Goal: Information Seeking & Learning: Learn about a topic

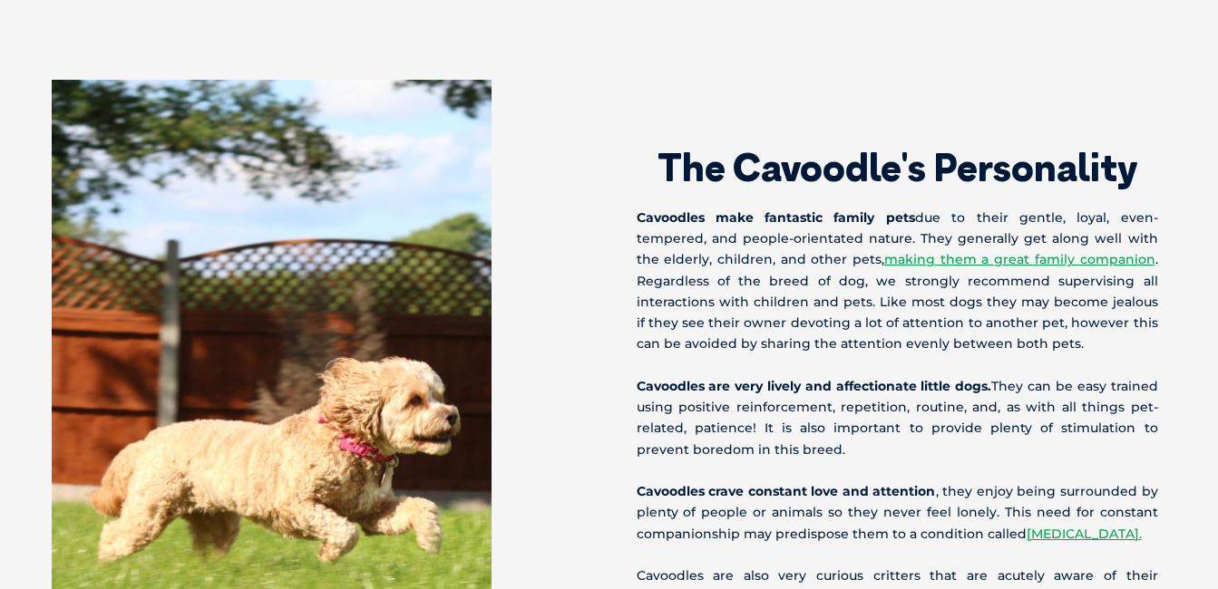
scroll to position [1816, 0]
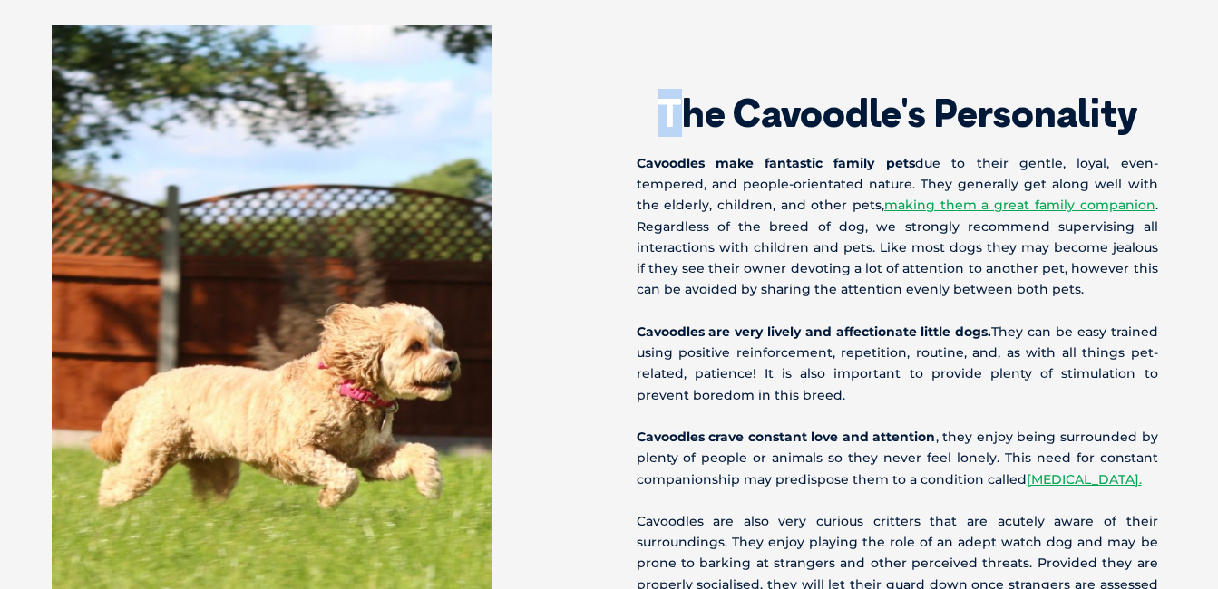
drag, startPoint x: 656, startPoint y: 83, endPoint x: 687, endPoint y: 83, distance: 31.7
click at [687, 94] on h2 "The Cavoodle's Personality" at bounding box center [897, 113] width 521 height 38
drag, startPoint x: 687, startPoint y: 83, endPoint x: 664, endPoint y: 87, distance: 23.9
click at [664, 94] on h2 "The Cavoodle's Personality" at bounding box center [897, 113] width 521 height 38
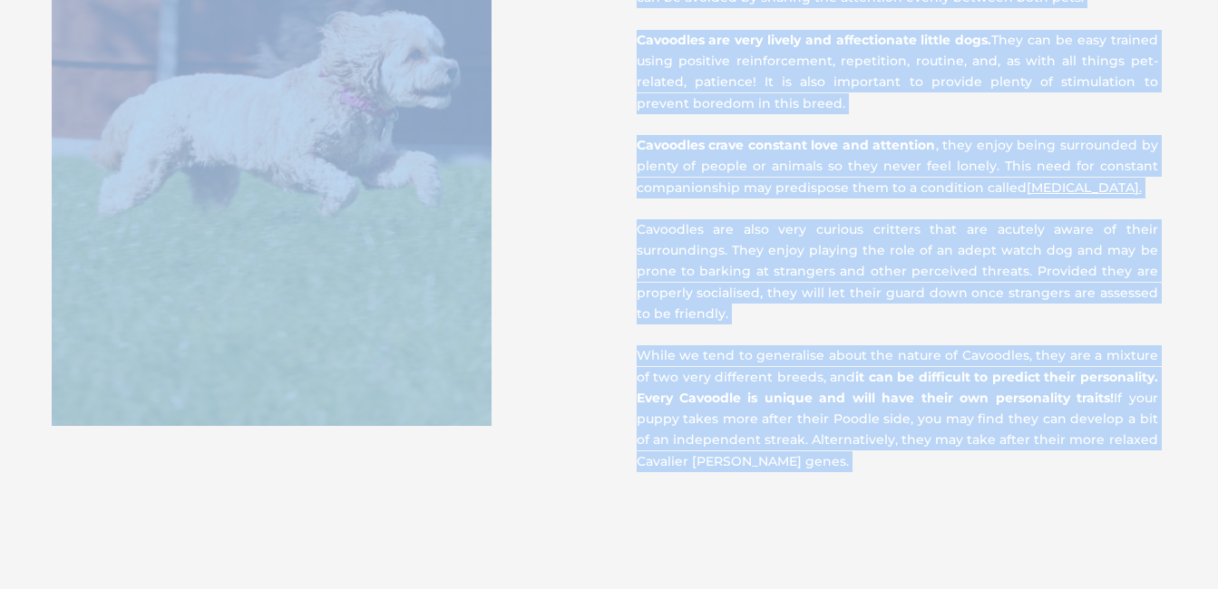
scroll to position [2136, 0]
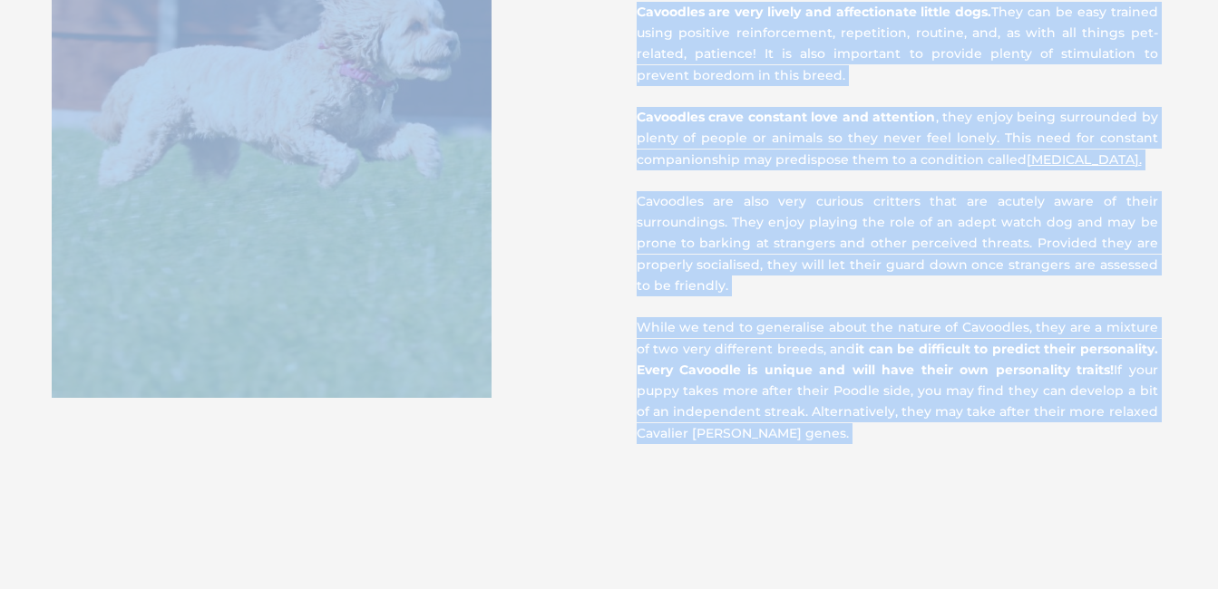
drag, startPoint x: 658, startPoint y: 87, endPoint x: 1064, endPoint y: 327, distance: 471.2
click at [1064, 327] on div "The Cavoodle's Personality Cavoodles make fantastic family pets due to their ge…" at bounding box center [899, 74] width 580 height 739
copy div "The Cavoodle's Personality Cavoodles make fantastic family pets due to their ge…"
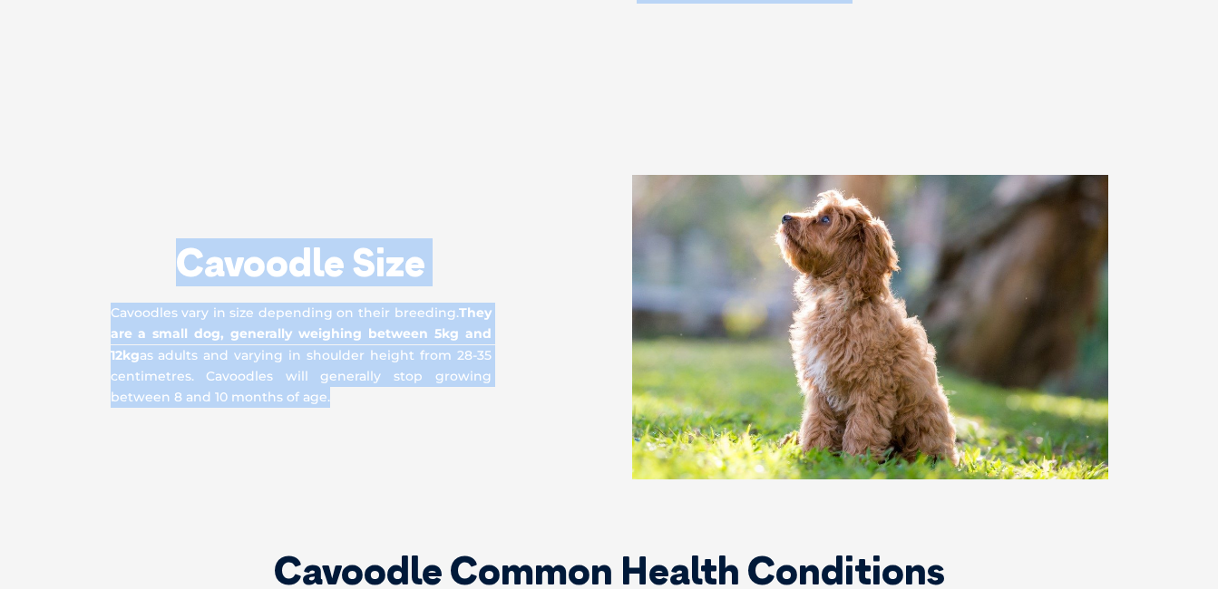
scroll to position [2564, 0]
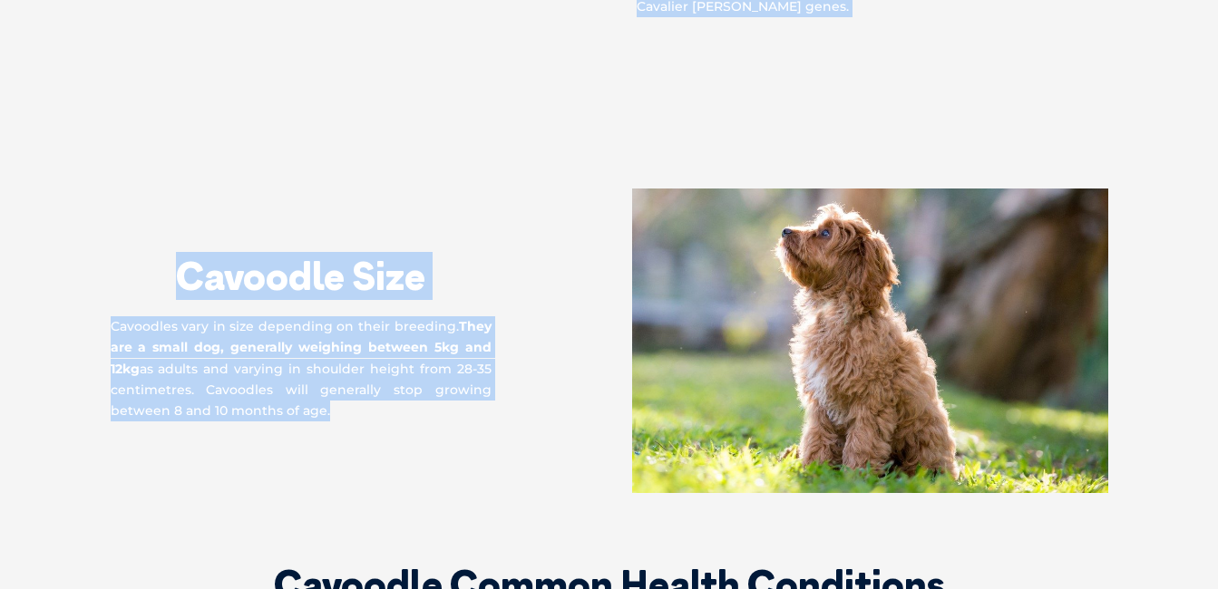
drag, startPoint x: 177, startPoint y: 249, endPoint x: 460, endPoint y: 375, distance: 309.4
click at [460, 375] on div "Cavoodle Size Cavoodles vary in size depending on their breeding. They are a sm…" at bounding box center [609, 341] width 1034 height 305
copy div "Cavoodle Size Cavoodles vary in size depending on their breeding. They are a sm…"
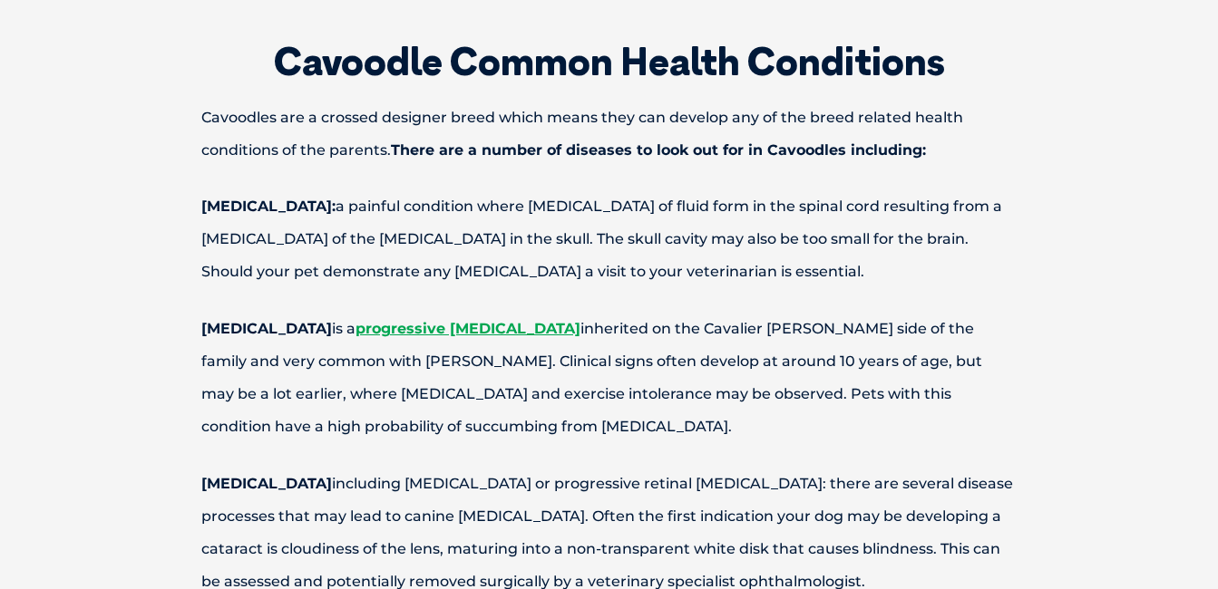
scroll to position [3101, 0]
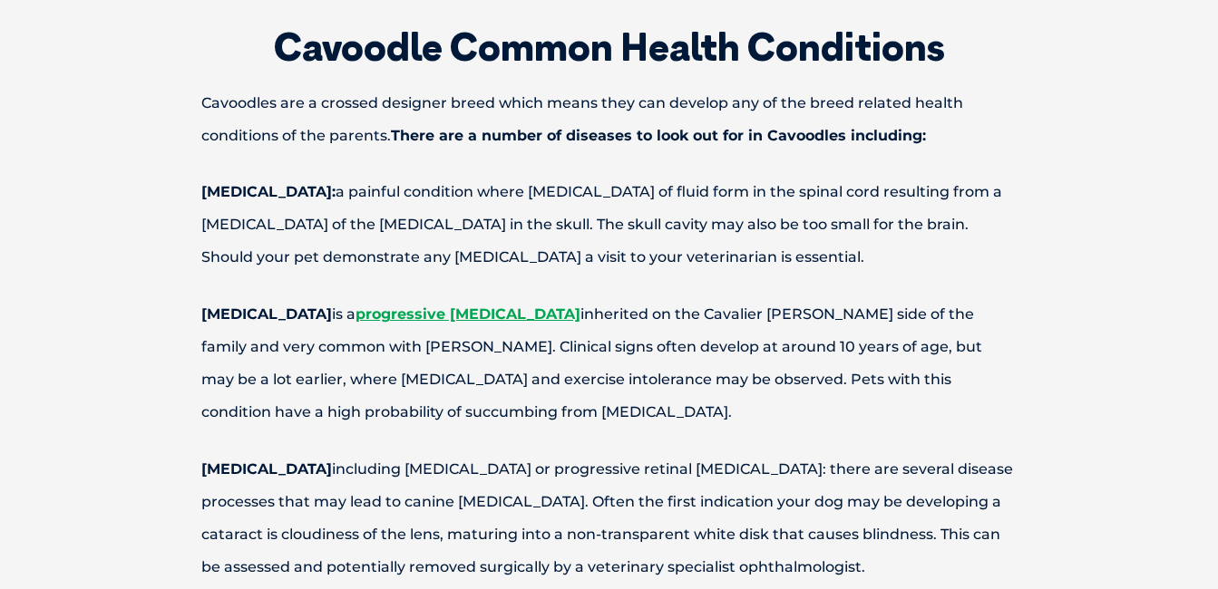
click at [269, 28] on h2 "Cavoodle Common Health Conditions" at bounding box center [609, 47] width 943 height 38
click at [275, 28] on h2 "Cavoodle Common Health Conditions" at bounding box center [609, 47] width 943 height 38
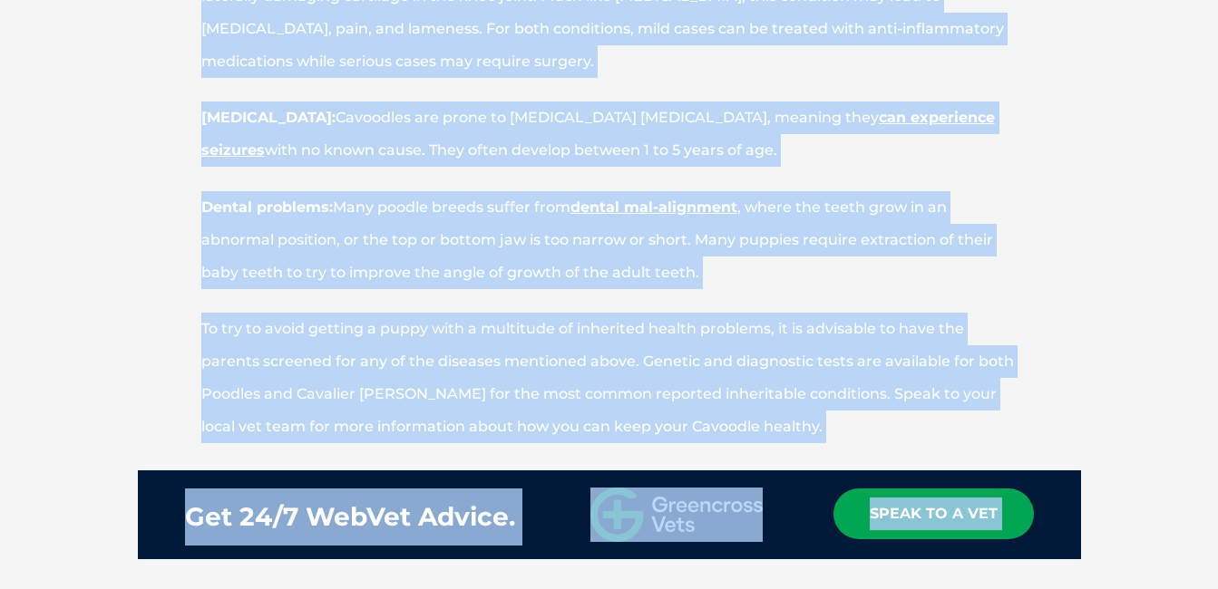
scroll to position [3857, 0]
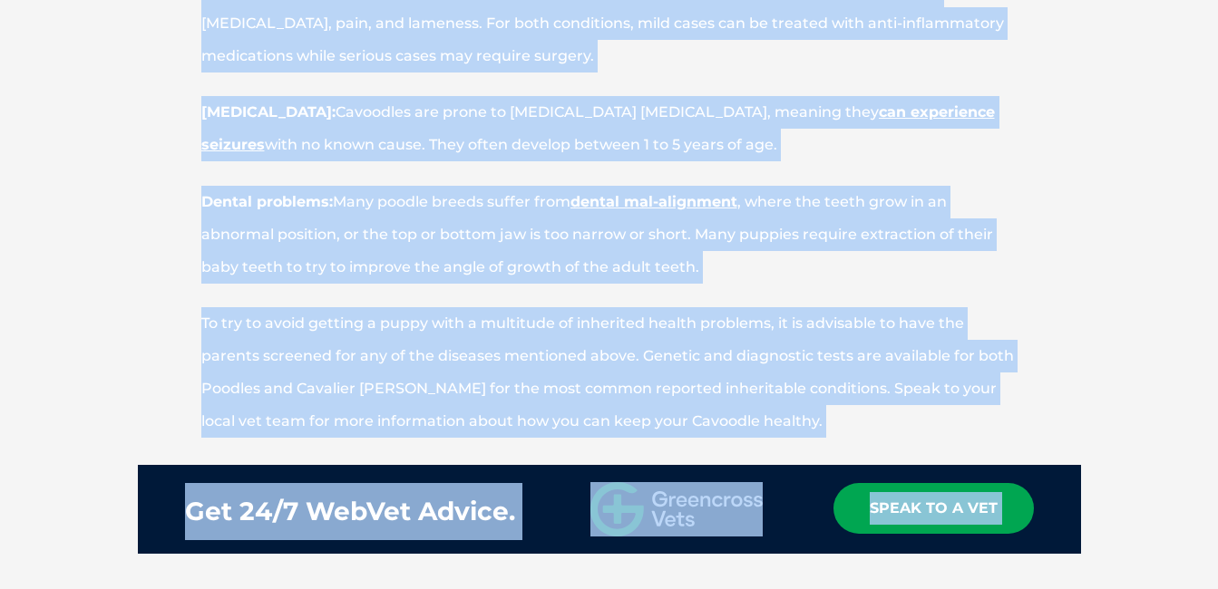
drag, startPoint x: 275, startPoint y: 19, endPoint x: 496, endPoint y: 368, distance: 413.3
copy div "Cavoodle Common Health Conditions Cavoodles are a crossed designer breed which …"
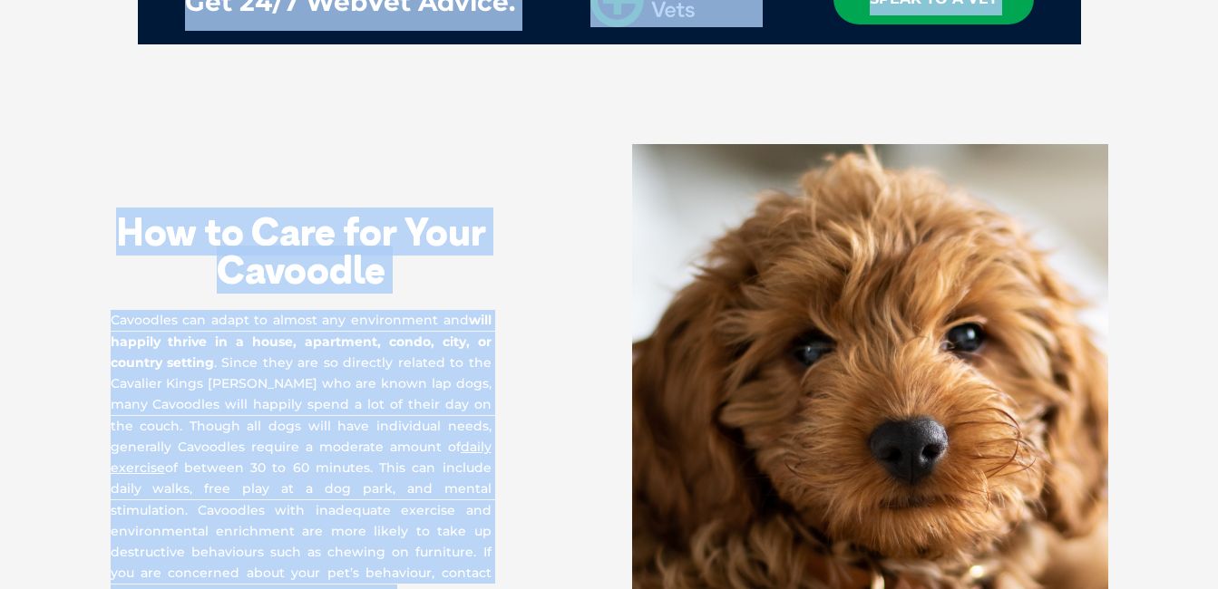
scroll to position [4394, 0]
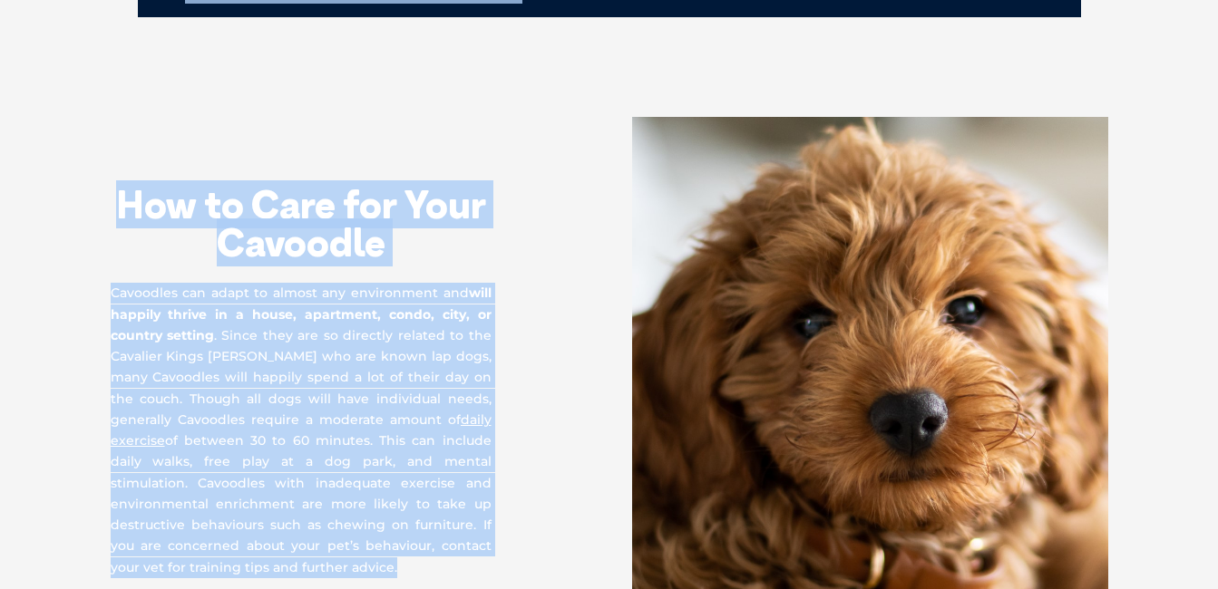
drag, startPoint x: 115, startPoint y: 142, endPoint x: 412, endPoint y: 472, distance: 443.0
click at [412, 472] on div "How to Care for Your Cavoodle Cavoodles can adapt to almost any environment and…" at bounding box center [360, 348] width 499 height 462
copy div "How to Care for Your Cavoodle Cavoodles can adapt to almost any environment and…"
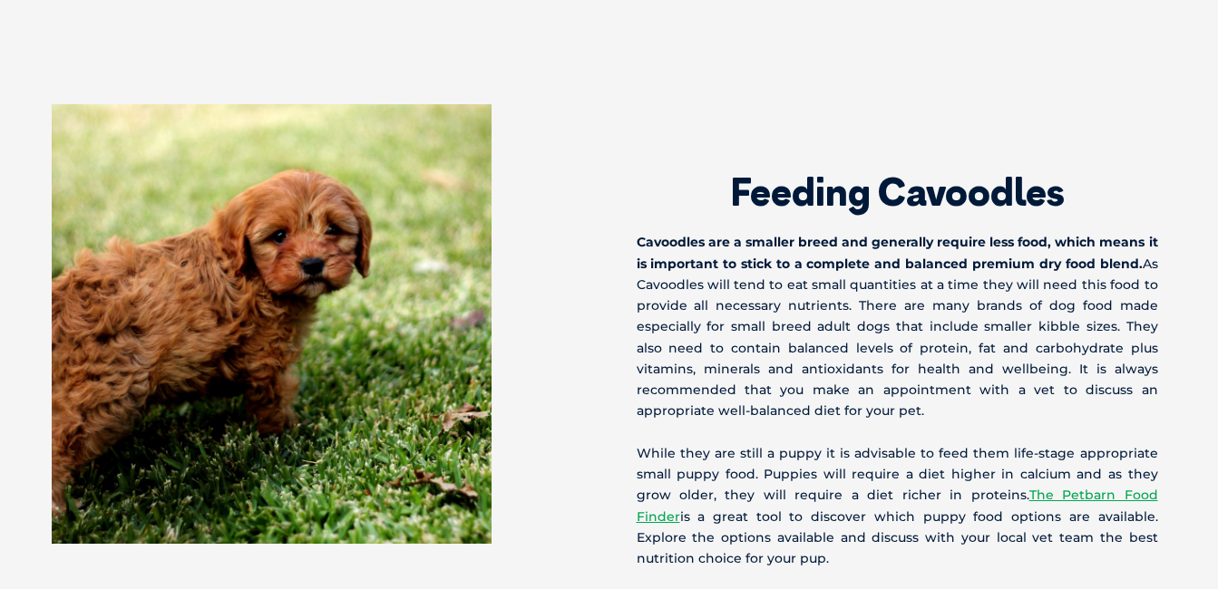
scroll to position [5041, 0]
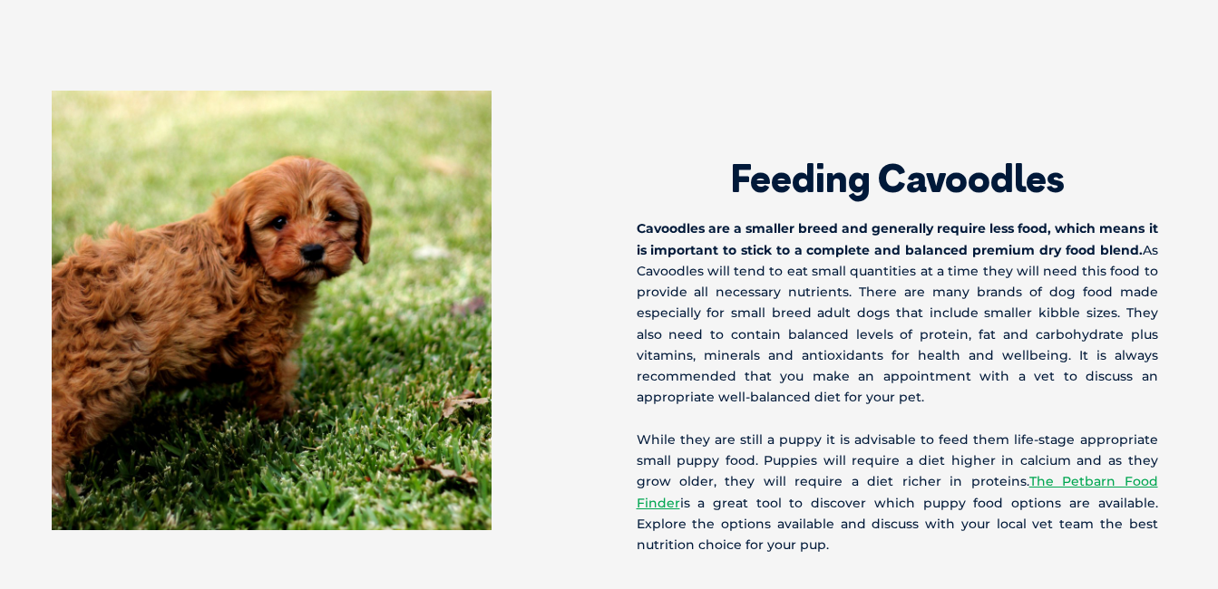
drag, startPoint x: 728, startPoint y: 116, endPoint x: 987, endPoint y: 451, distance: 422.8
click at [987, 451] on div "Feeding Cavoodles Cavoodles are a smaller breed and generally require less food…" at bounding box center [899, 323] width 580 height 465
copy div "Feeding Cavoodles Cavoodles are a smaller breed and generally require less food…"
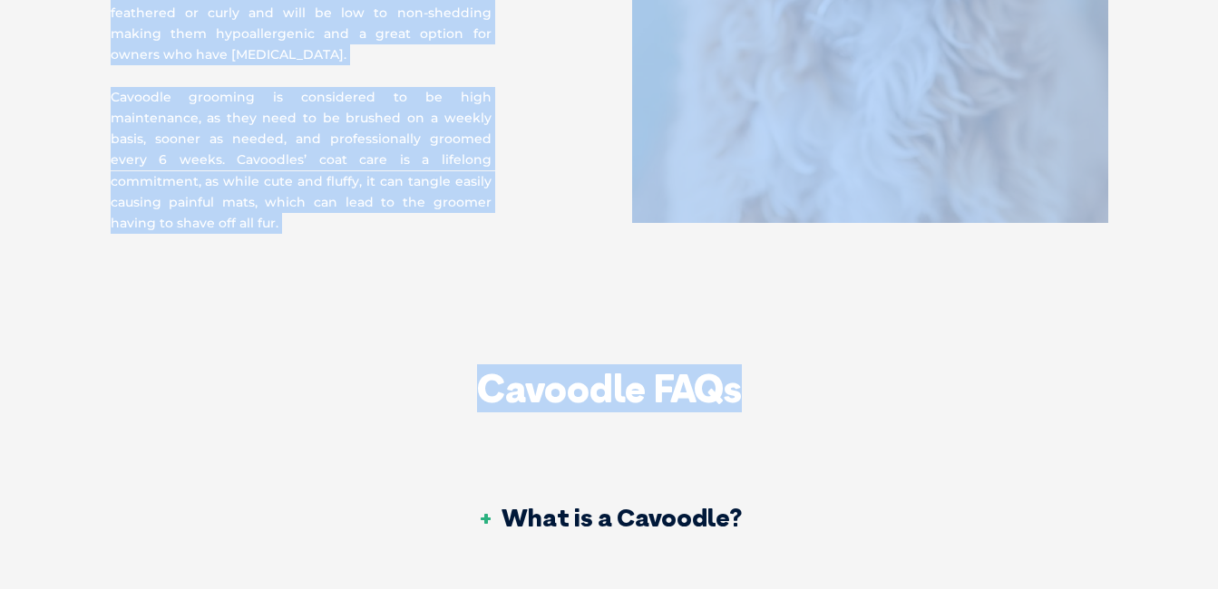
scroll to position [6292, 0]
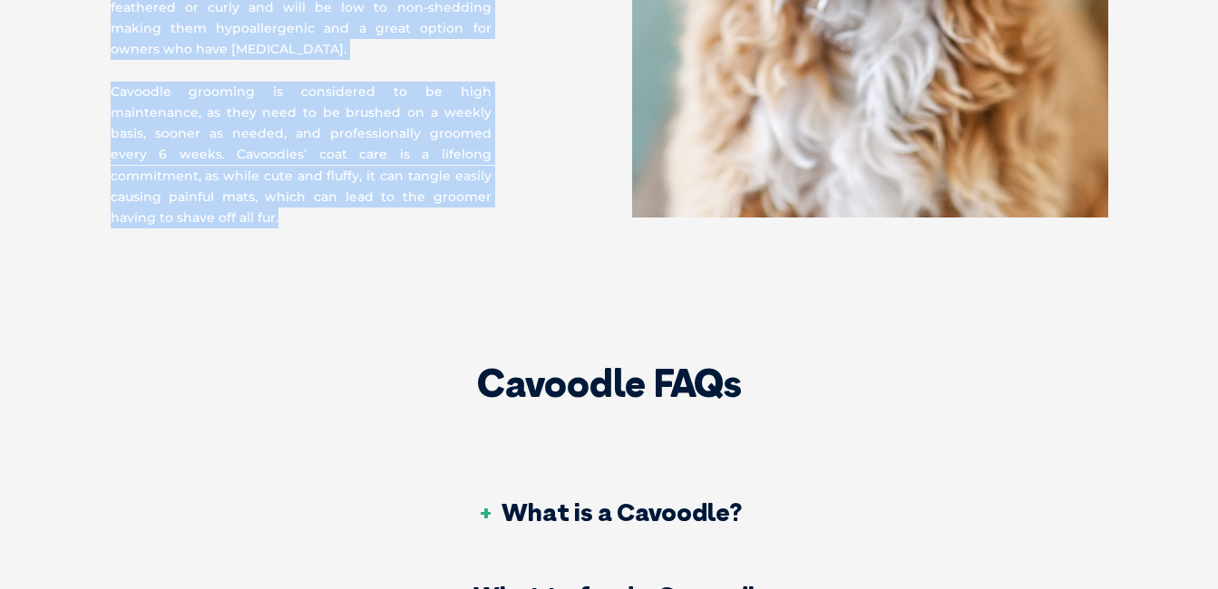
drag, startPoint x: 217, startPoint y: 56, endPoint x: 418, endPoint y: 184, distance: 238.5
copy div "Cavoodle Appearance - Colour, Coat & Grooming Cavoodles are a cross breed, whic…"
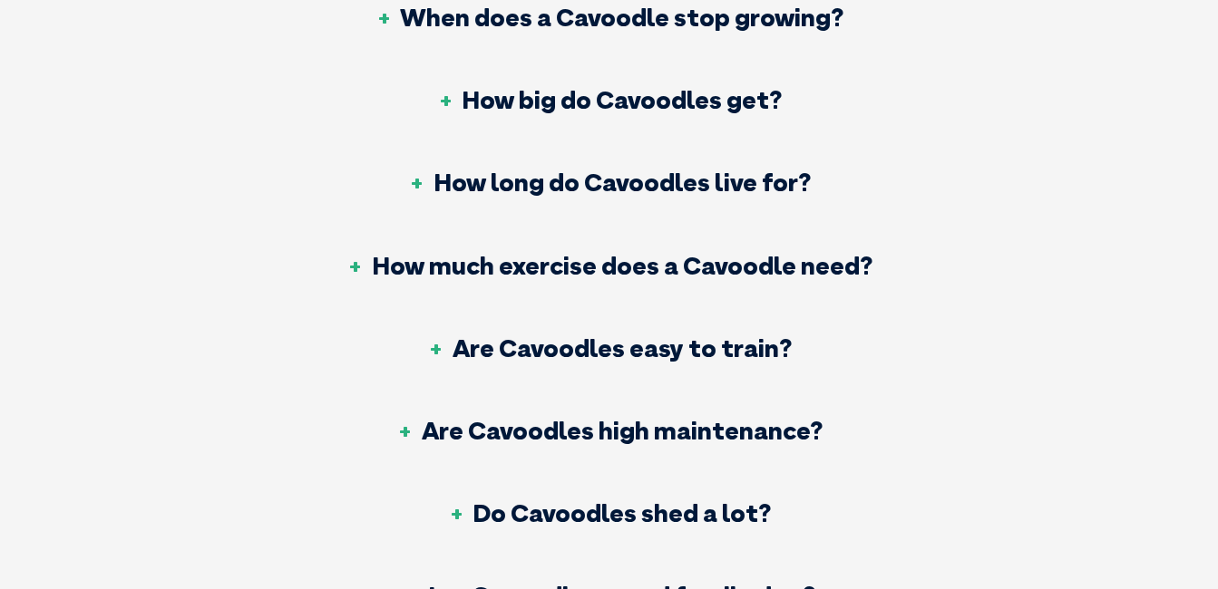
scroll to position [6993, 0]
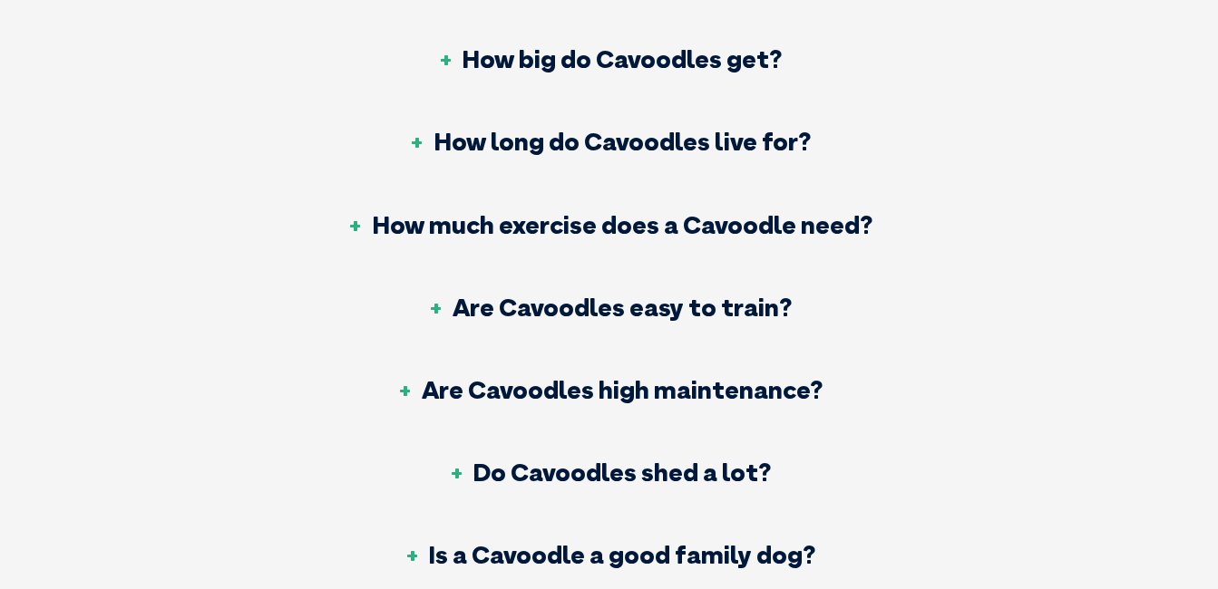
click at [627, 212] on h3 "How much exercise does a Cavoodle need?" at bounding box center [609, 224] width 526 height 25
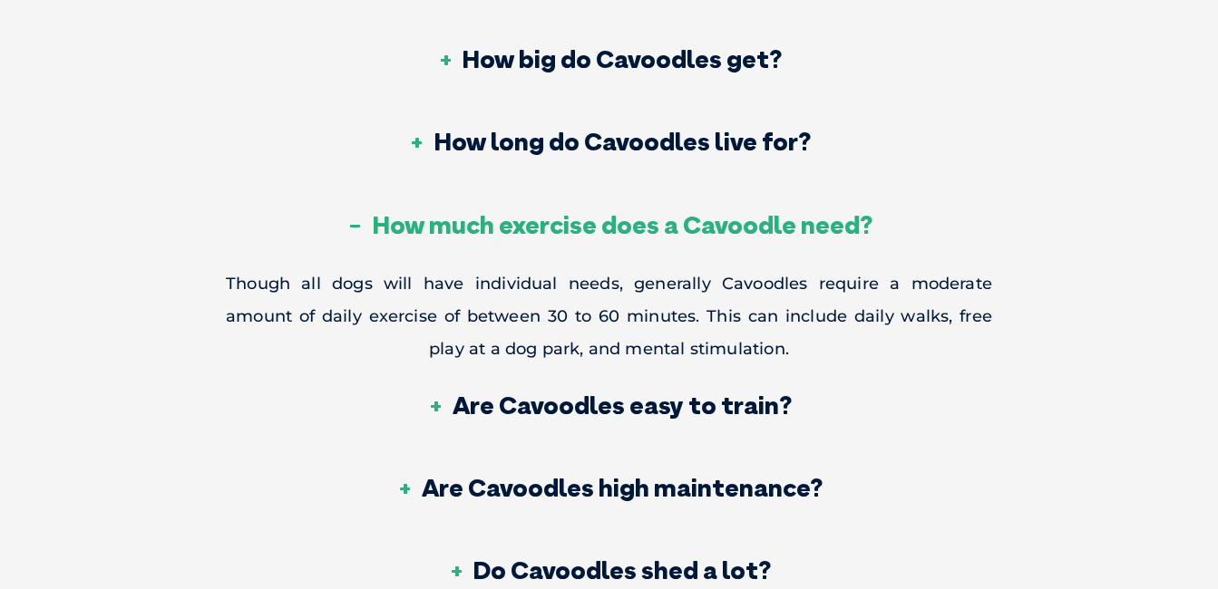
click at [653, 129] on h3 "How long do Cavoodles live for?" at bounding box center [609, 141] width 403 height 25
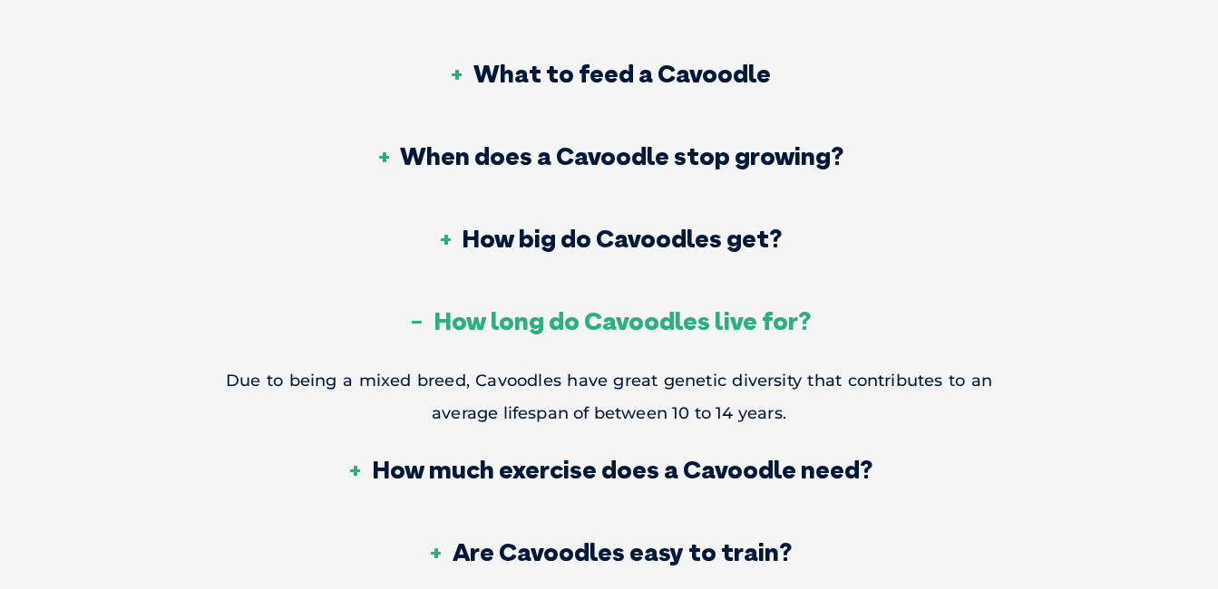
scroll to position [6786, 0]
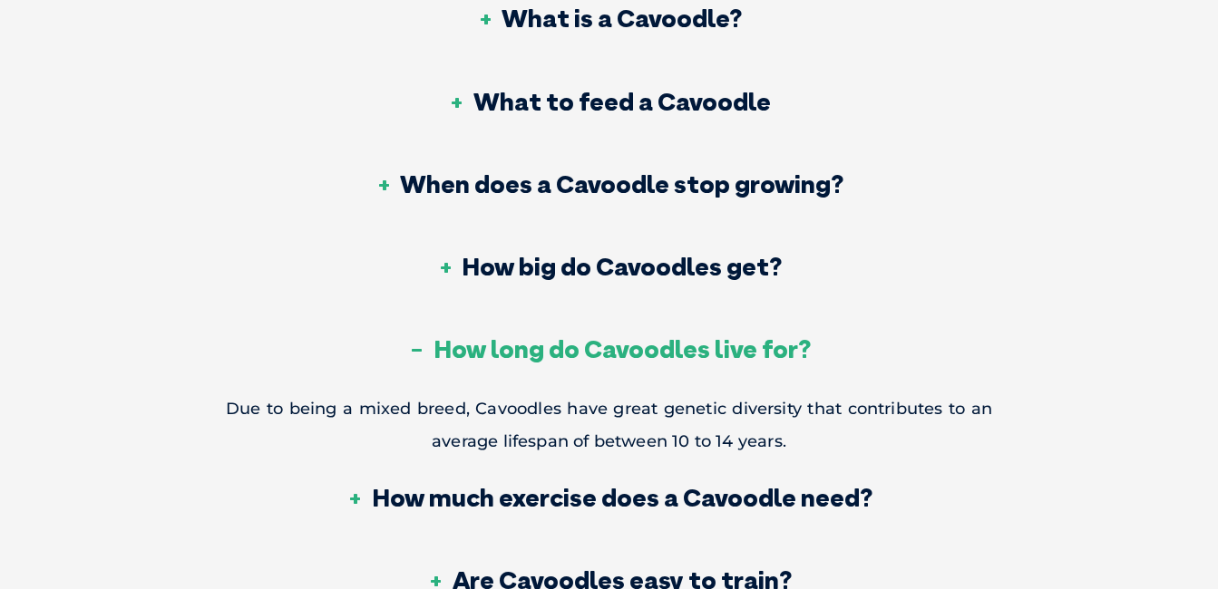
click at [585, 171] on h3 "When does a Cavoodle stop growing?" at bounding box center [609, 183] width 469 height 25
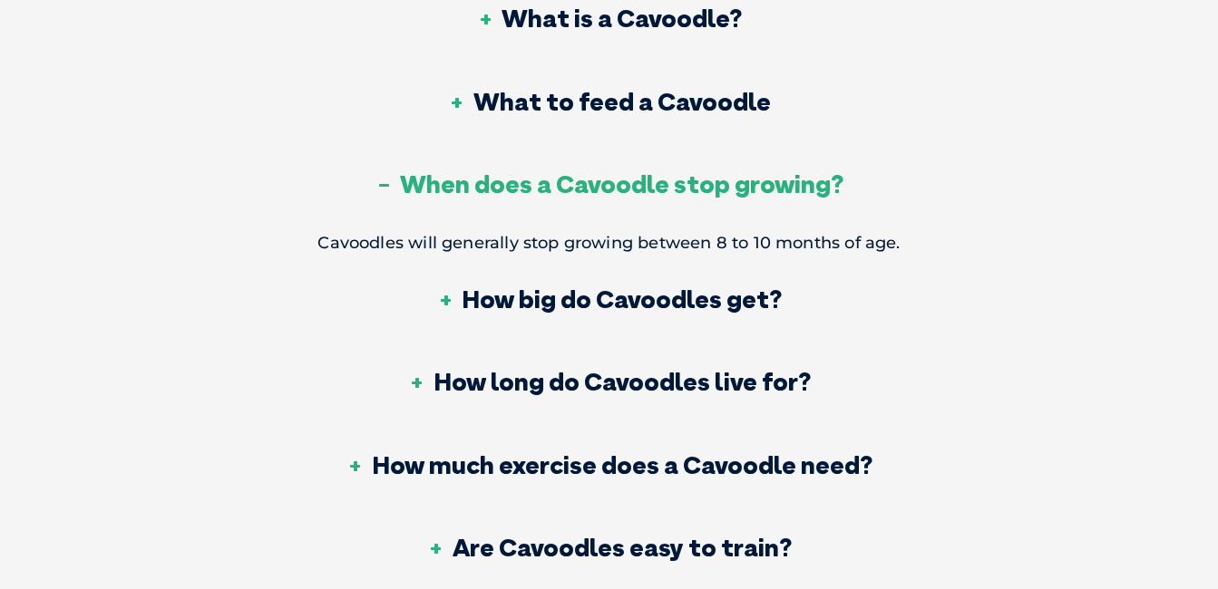
click at [608, 287] on h3 "How big do Cavoodles get?" at bounding box center [609, 299] width 346 height 25
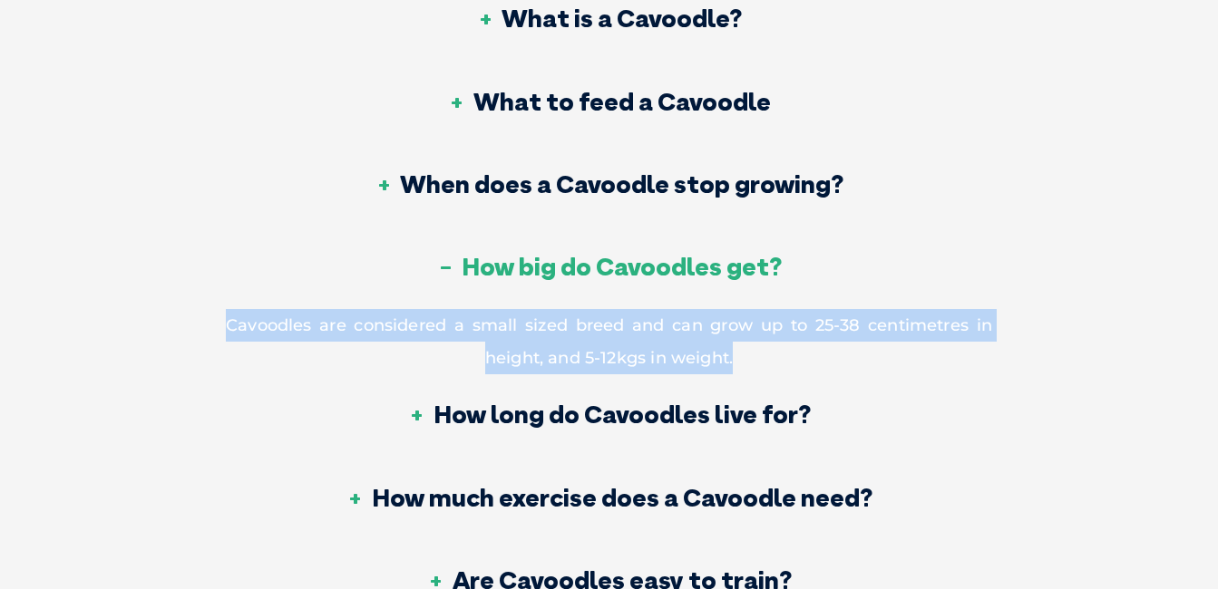
drag, startPoint x: 227, startPoint y: 251, endPoint x: 754, endPoint y: 280, distance: 528.6
click at [754, 309] on p "Cavoodles are considered a small sized breed and can grow up to 25-38 centimetr…" at bounding box center [609, 341] width 766 height 65
copy p "Cavoodles are considered a small sized breed and can grow up to 25-38 centimetr…"
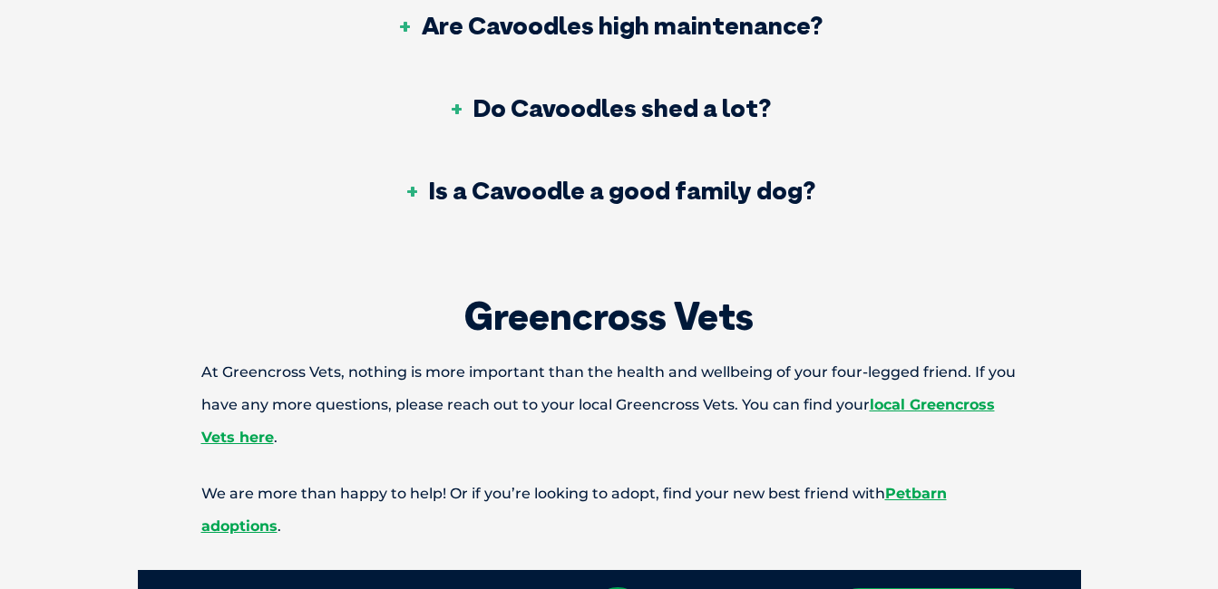
scroll to position [7438, 0]
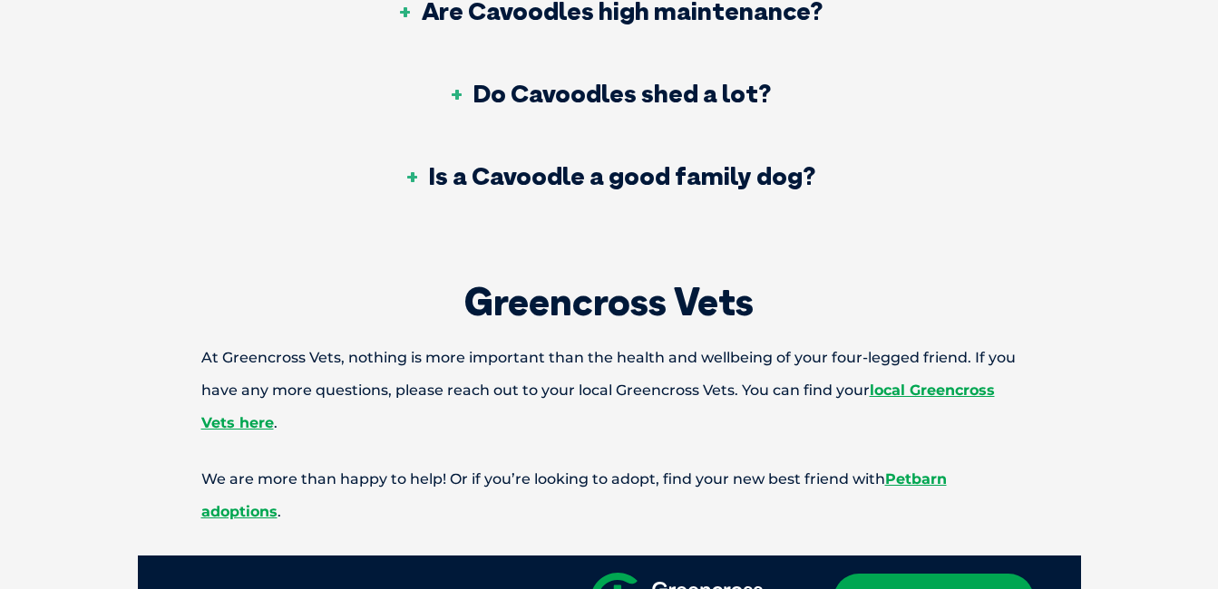
drag, startPoint x: 526, startPoint y: 459, endPoint x: 697, endPoint y: 471, distance: 171.8
click at [697, 556] on div "Get 24/7 WebVet Advice. Speak To A Vet" at bounding box center [609, 600] width 943 height 89
drag, startPoint x: 697, startPoint y: 471, endPoint x: 566, endPoint y: 461, distance: 131.9
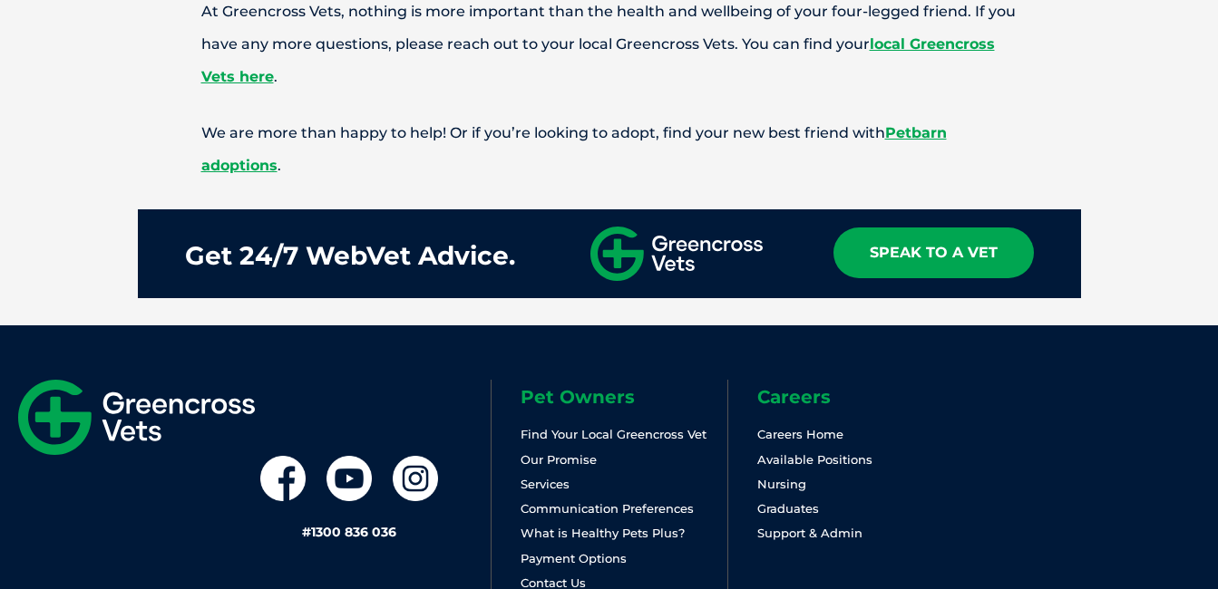
scroll to position [7792, 0]
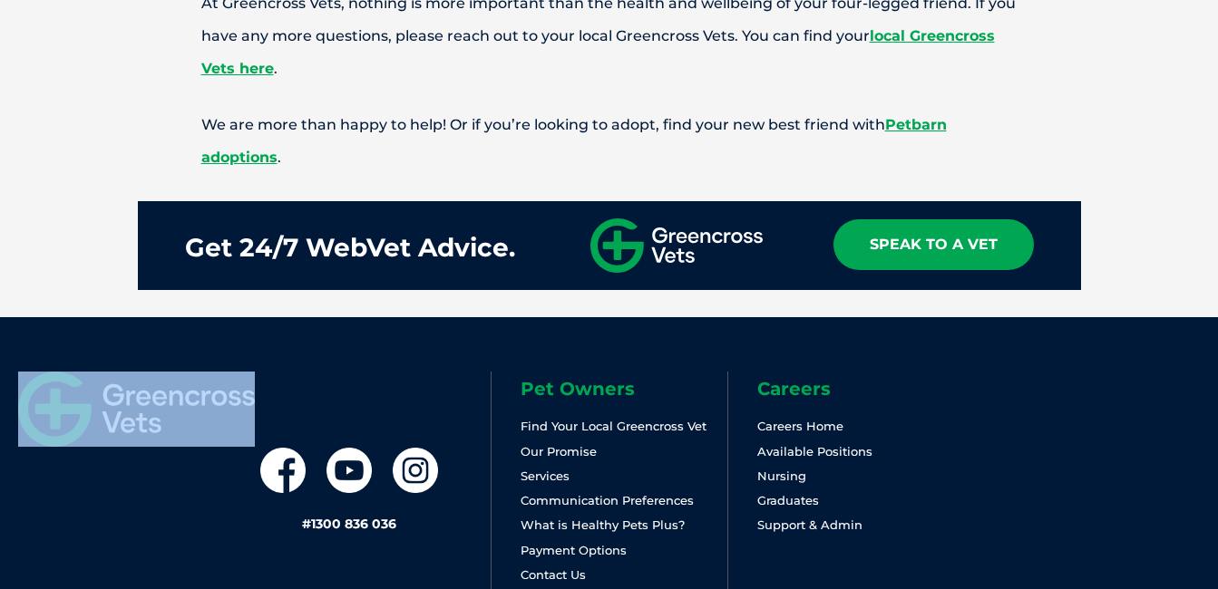
drag, startPoint x: 34, startPoint y: 229, endPoint x: 274, endPoint y: 306, distance: 251.5
click at [274, 317] on div "# 1300 836 036 Pet Owners Find Your Local Greencross Vet Our Promise Services C…" at bounding box center [609, 495] width 1218 height 356
drag, startPoint x: 274, startPoint y: 306, endPoint x: 157, endPoint y: 275, distance: 121.0
